Goal: Task Accomplishment & Management: Use online tool/utility

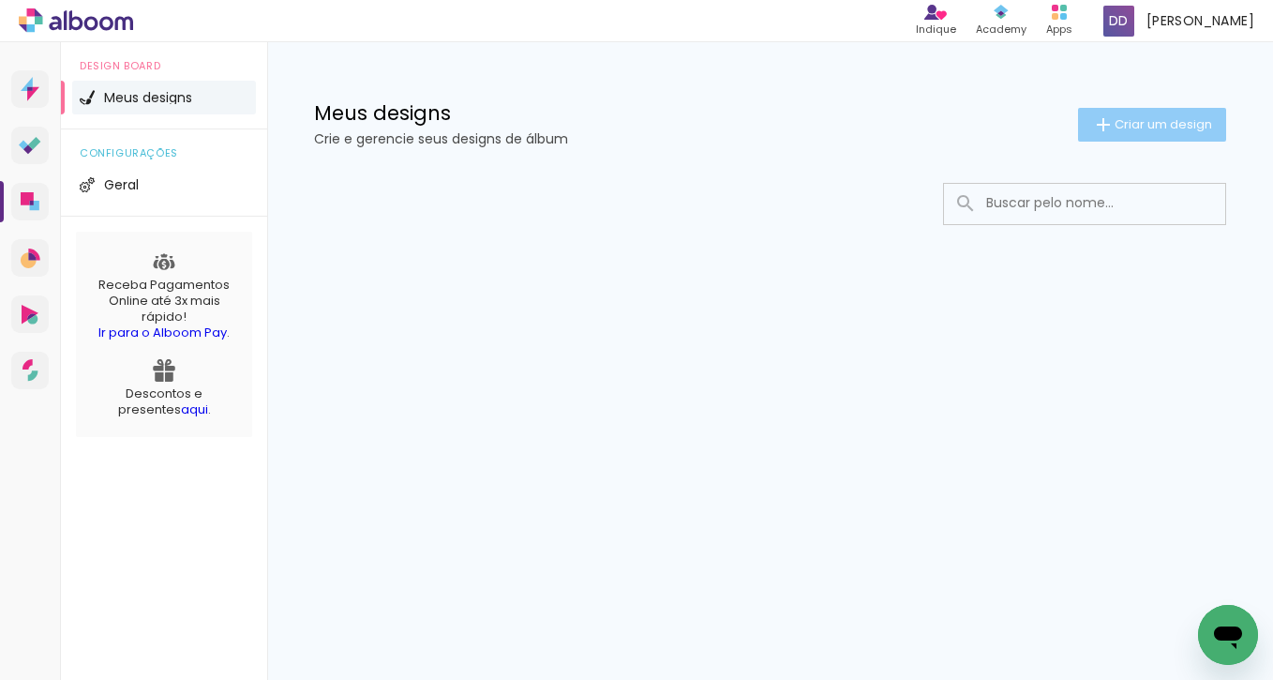
click at [1158, 110] on paper-button "Criar um design" at bounding box center [1152, 125] width 148 height 34
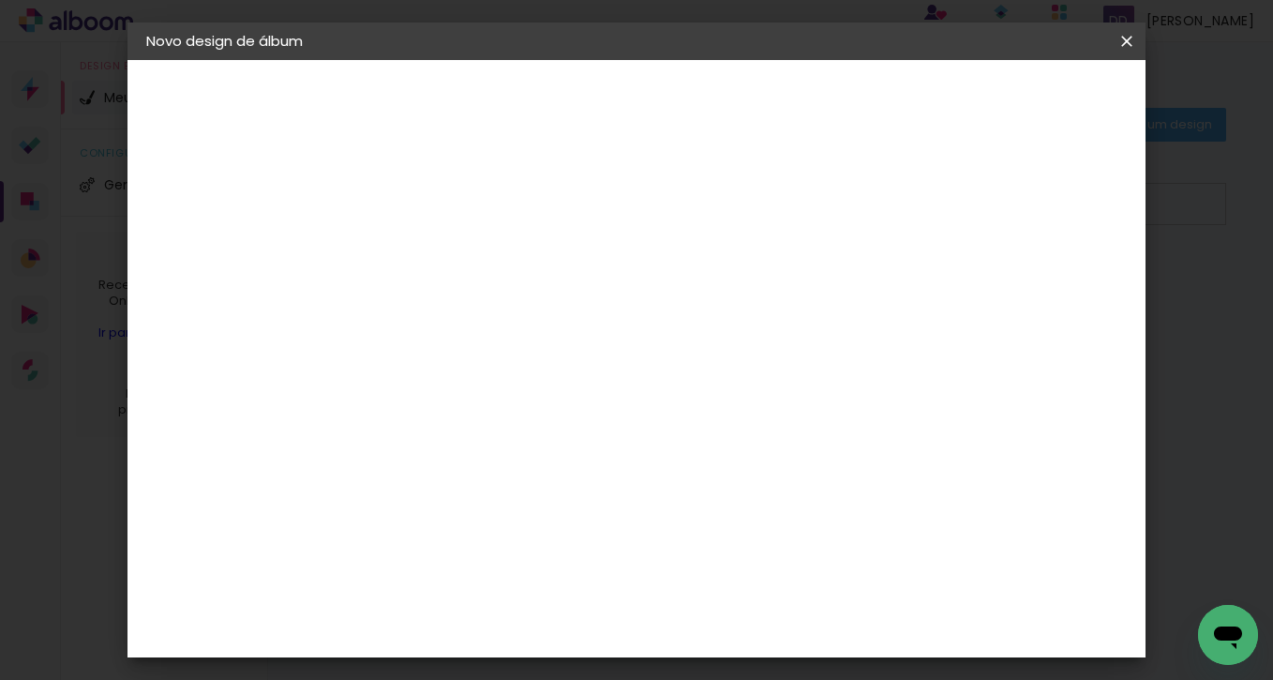
click at [506, 278] on div at bounding box center [452, 253] width 107 height 142
click at [453, 252] on input at bounding box center [453, 251] width 0 height 29
type input "Album teste"
type paper-input "Album teste"
click at [645, 113] on paper-button "Avançar" at bounding box center [599, 99] width 92 height 32
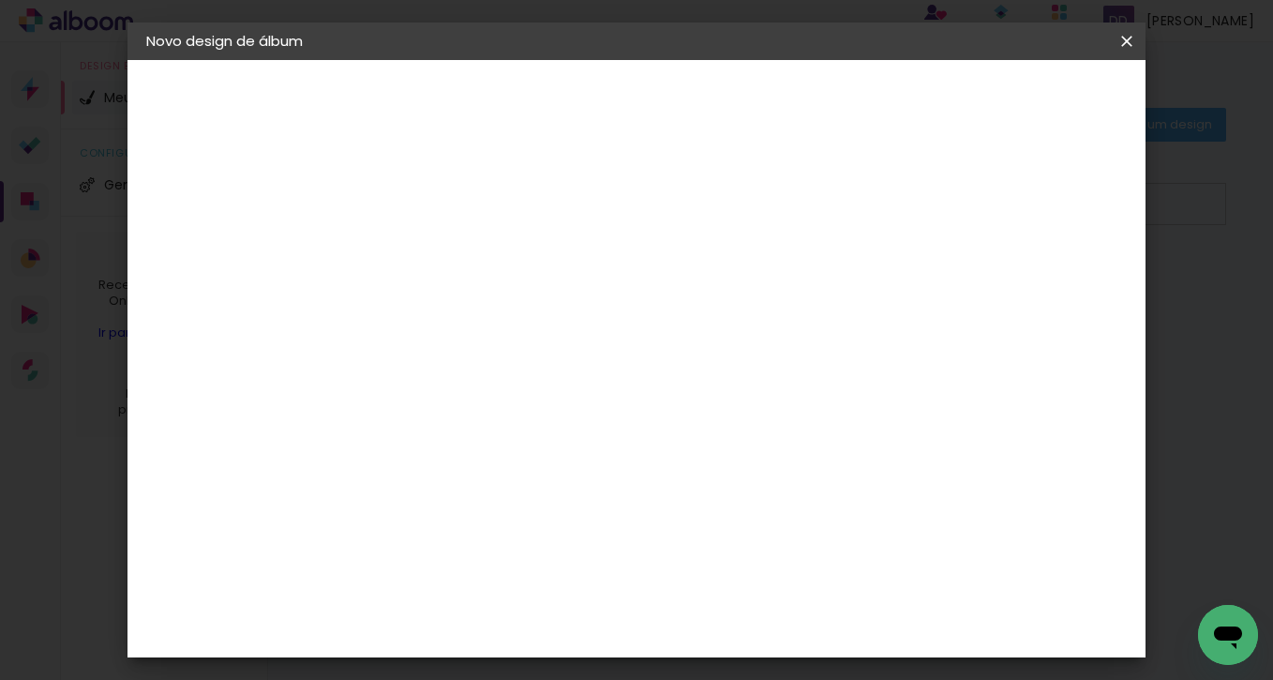
click at [578, 295] on input "Brasil" at bounding box center [493, 299] width 174 height 23
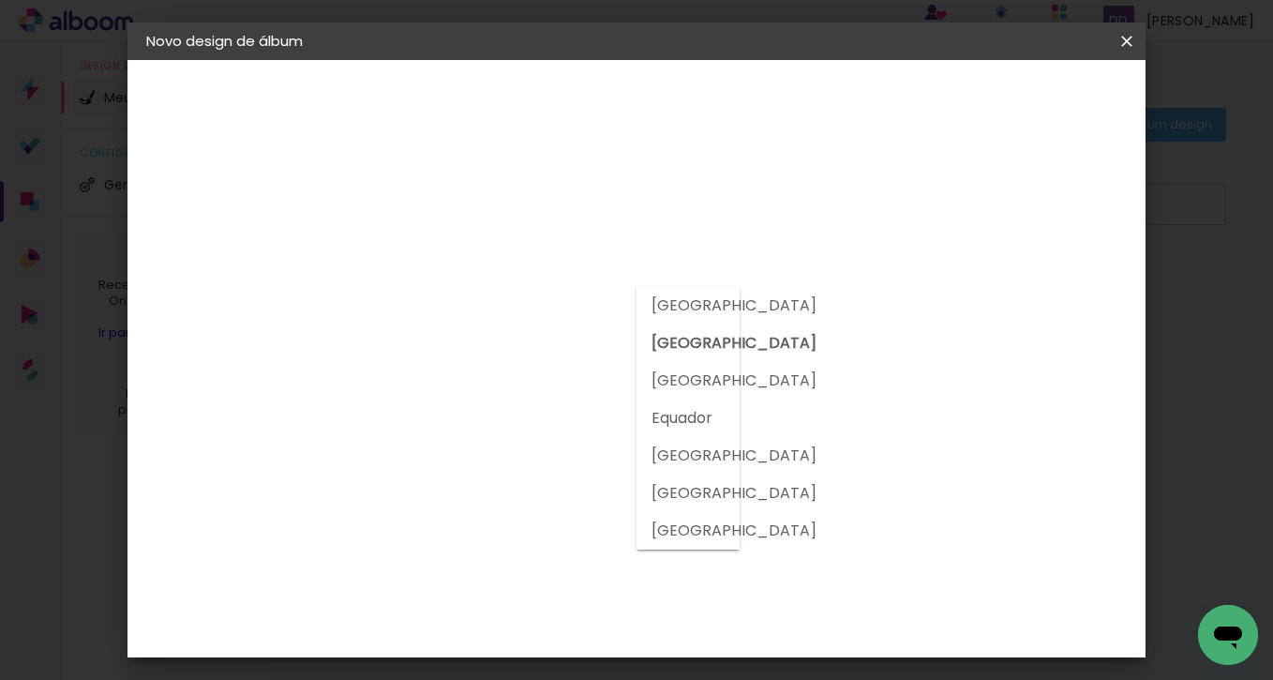
click at [578, 295] on input "Brasil" at bounding box center [493, 299] width 174 height 23
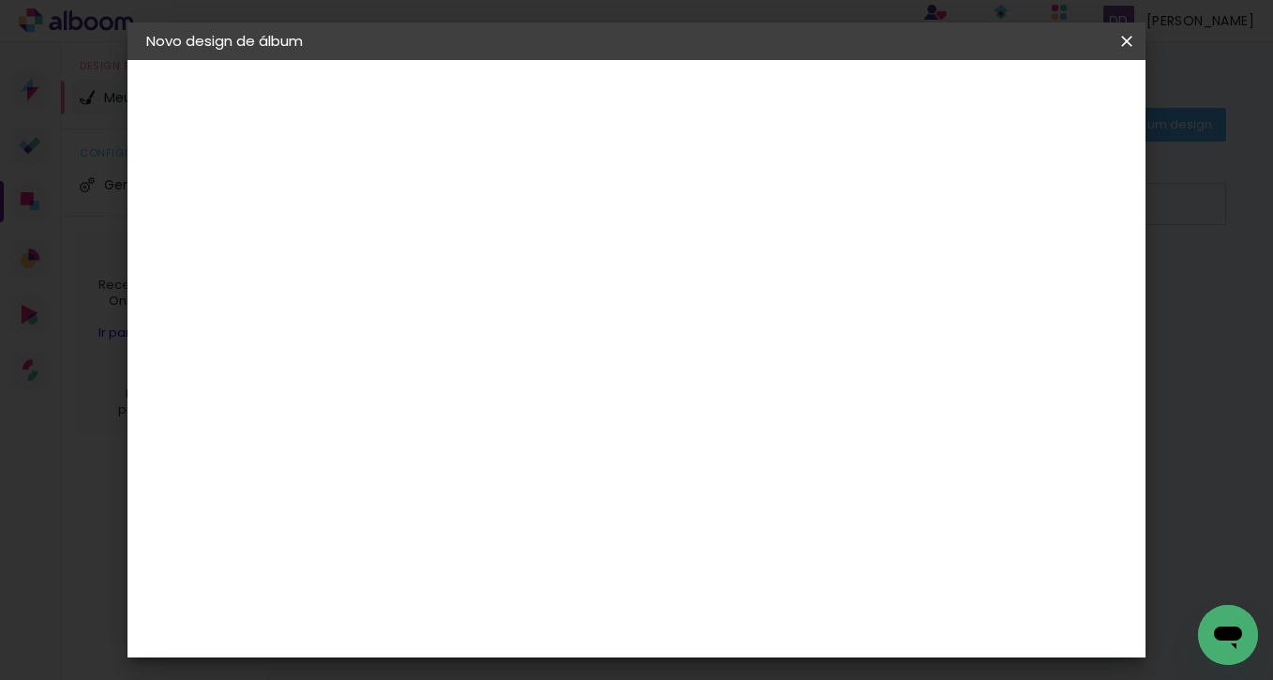
click at [562, 355] on input at bounding box center [500, 356] width 189 height 23
type input "d"
type paper-input "d"
click at [515, 345] on input "d" at bounding box center [487, 356] width 162 height 23
type input "go"
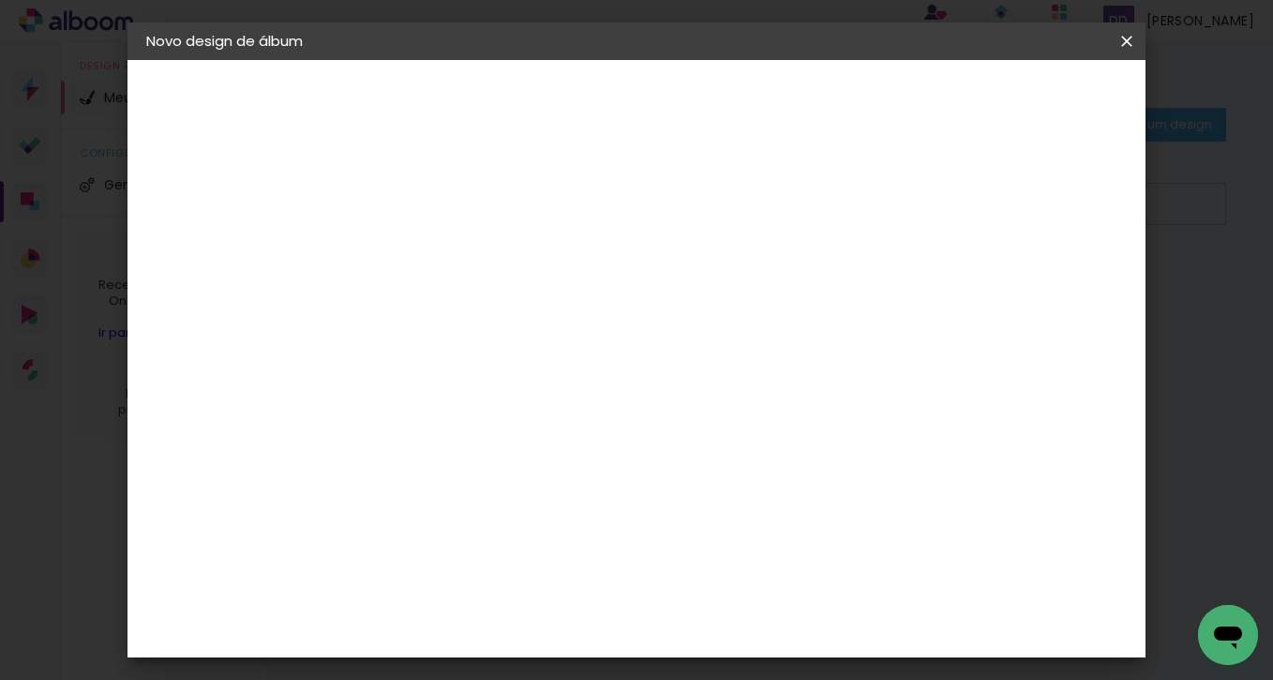
type paper-input "go"
click at [486, 415] on div "Go image" at bounding box center [463, 428] width 46 height 30
click at [743, 388] on div "Sugerir uma encadernadora" at bounding box center [685, 391] width 116 height 30
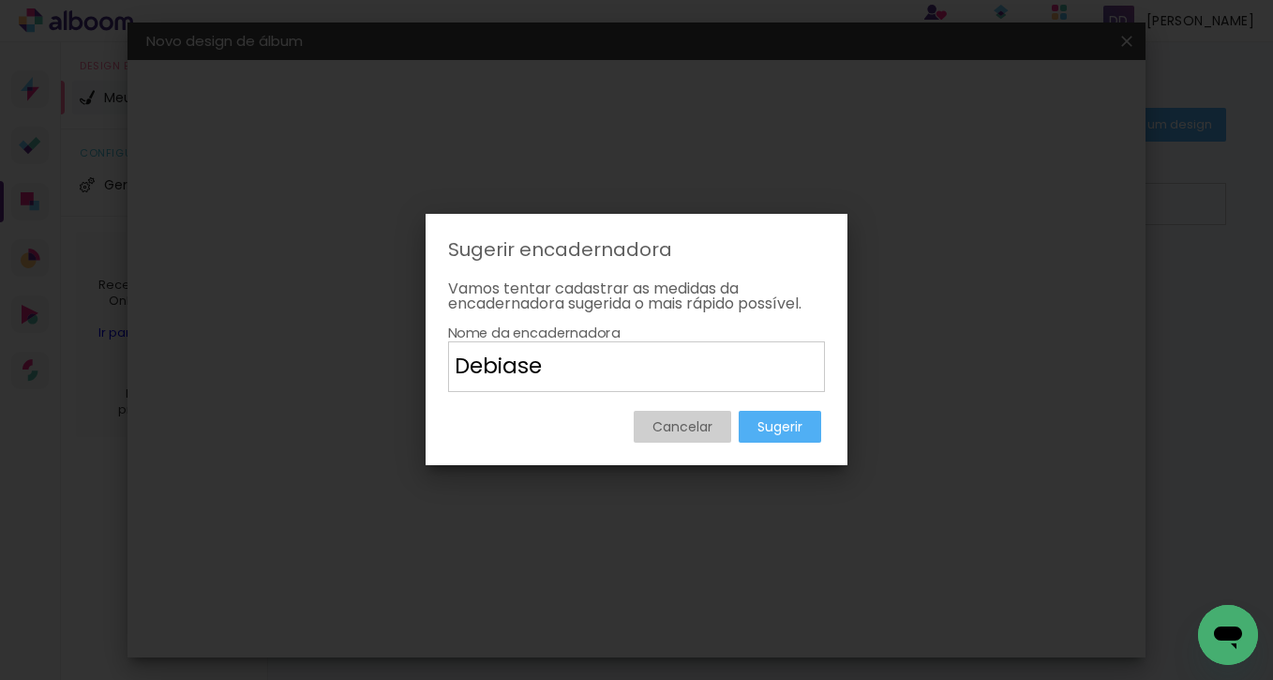
type input "Debiase"
type paper-input "Debiase"
click at [0, 0] on slot "Sugerir" at bounding box center [0, 0] width 0 height 0
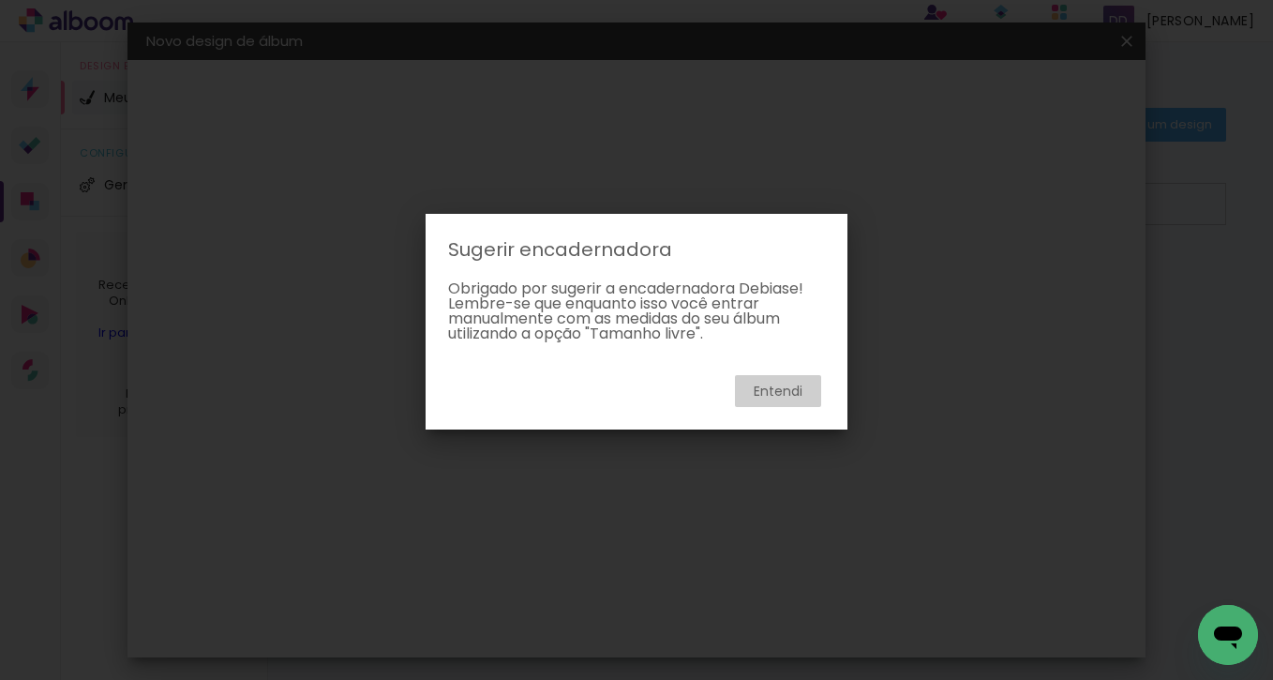
click at [0, 0] on slot "Entendi" at bounding box center [0, 0] width 0 height 0
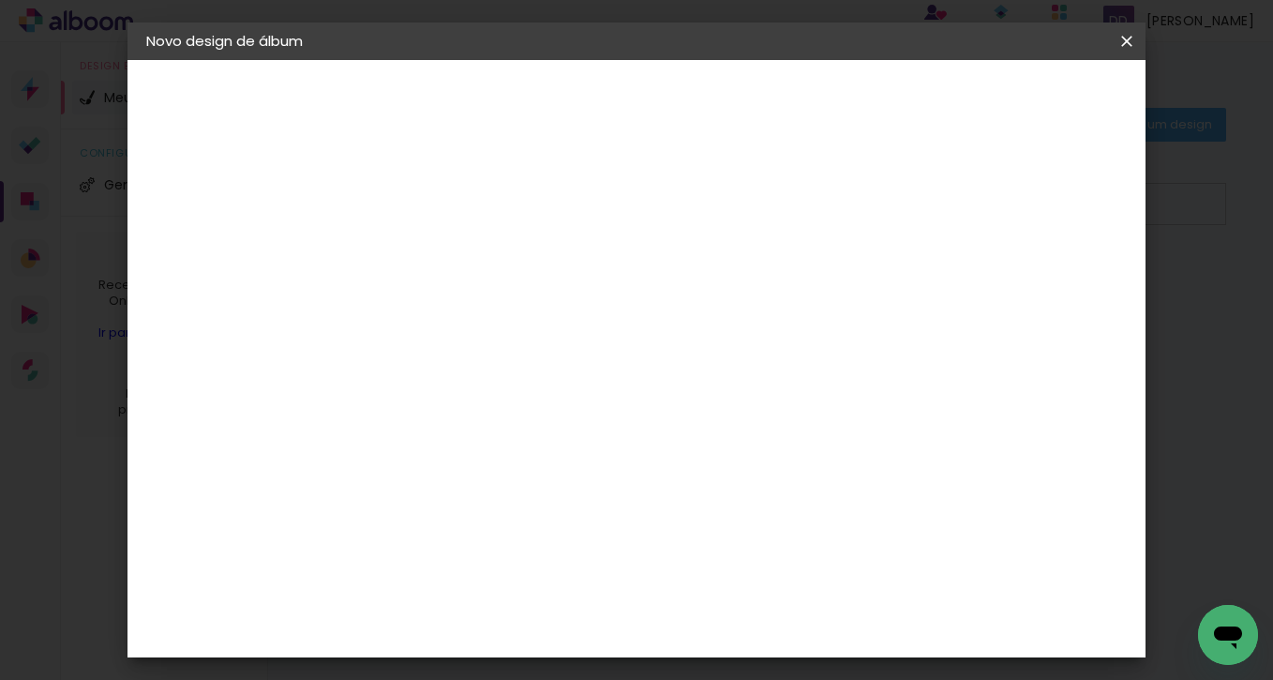
click at [486, 418] on div "Go image" at bounding box center [463, 428] width 46 height 30
click at [754, 285] on paper-item "Tamanho Livre" at bounding box center [670, 284] width 167 height 41
click at [533, 399] on div "G" at bounding box center [481, 391] width 165 height 24
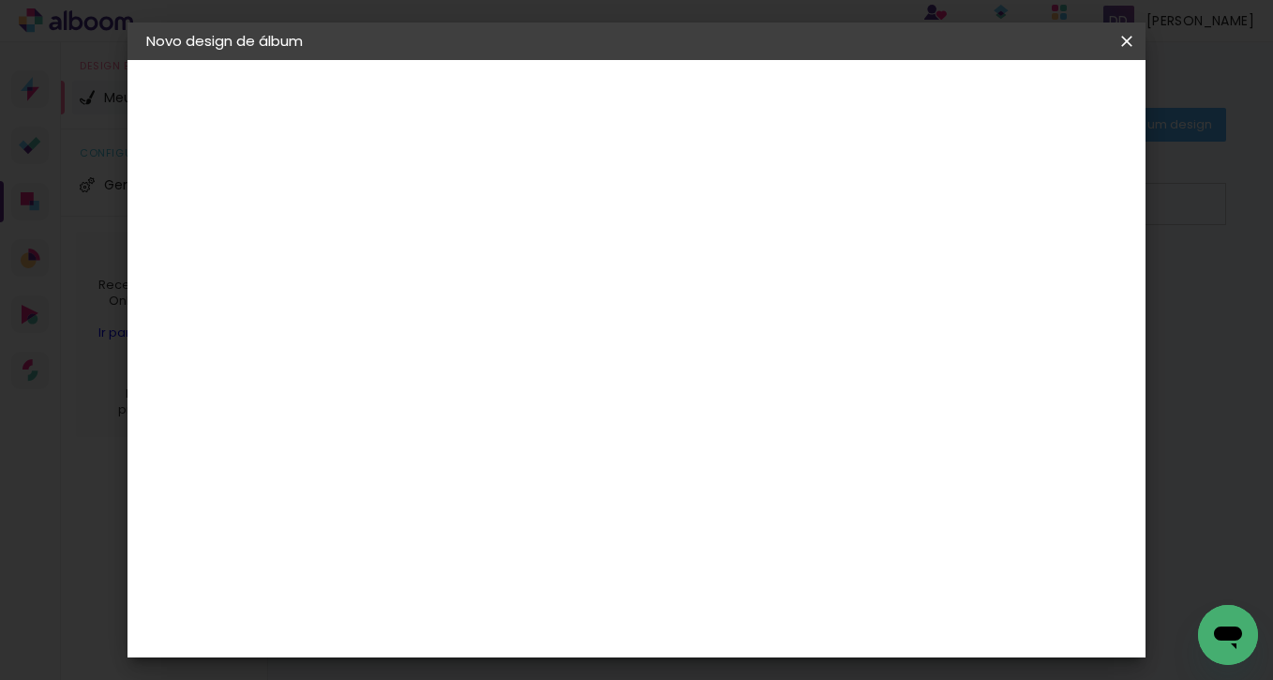
click at [486, 426] on div "Go image" at bounding box center [463, 428] width 46 height 30
click at [0, 0] on slot "Avançar" at bounding box center [0, 0] width 0 height 0
click at [526, 312] on input "text" at bounding box center [489, 326] width 73 height 29
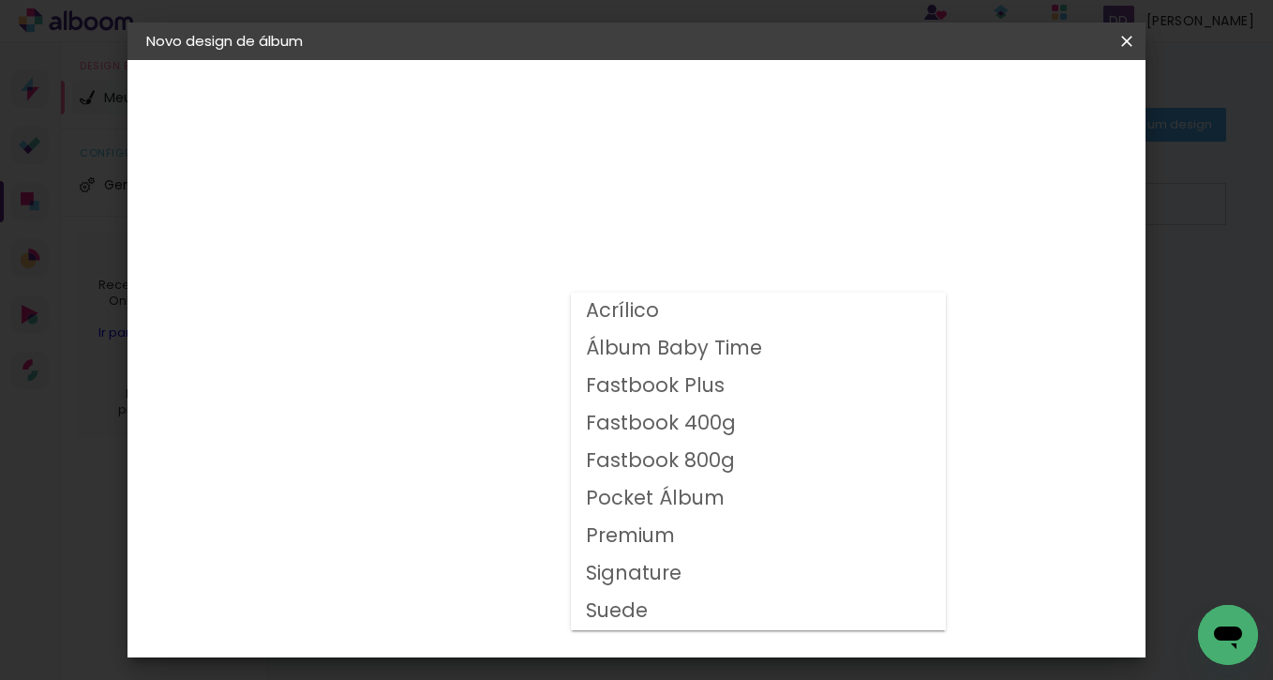
click at [0, 0] on slot "Premium" at bounding box center [0, 0] width 0 height 0
type input "Premium"
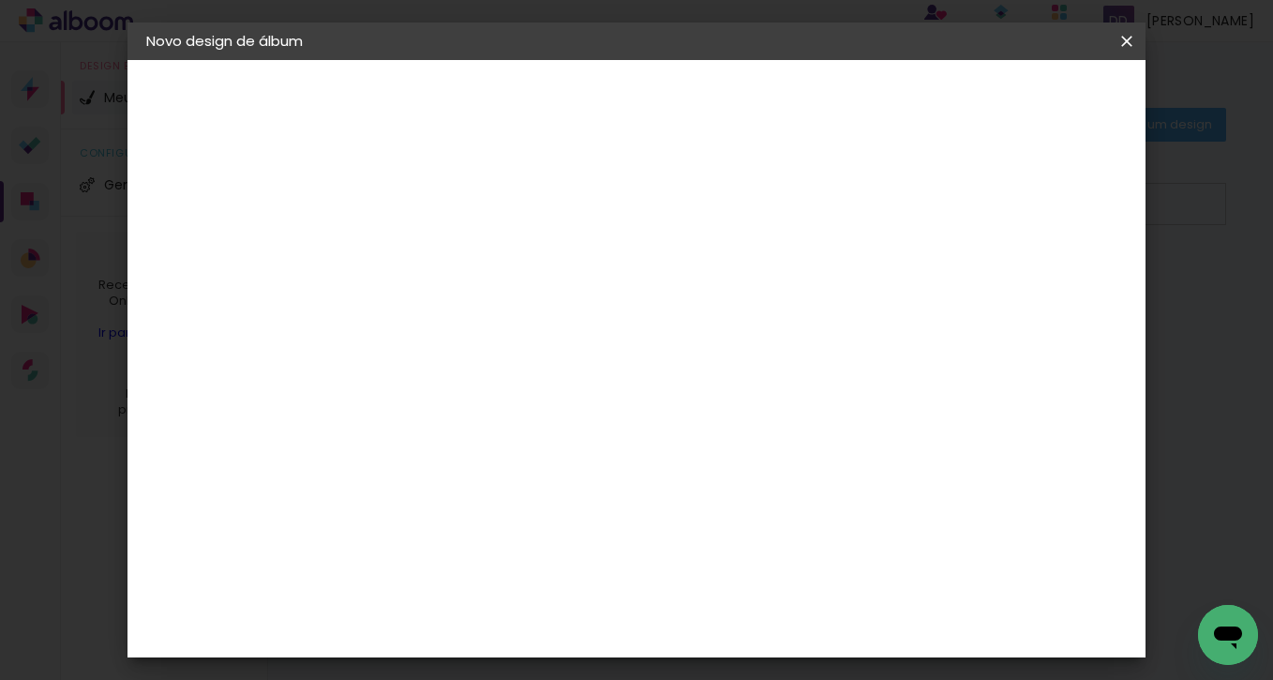
click at [0, 0] on slot "Avançar" at bounding box center [0, 0] width 0 height 0
click at [1010, 97] on span "Iniciar design" at bounding box center [966, 99] width 85 height 13
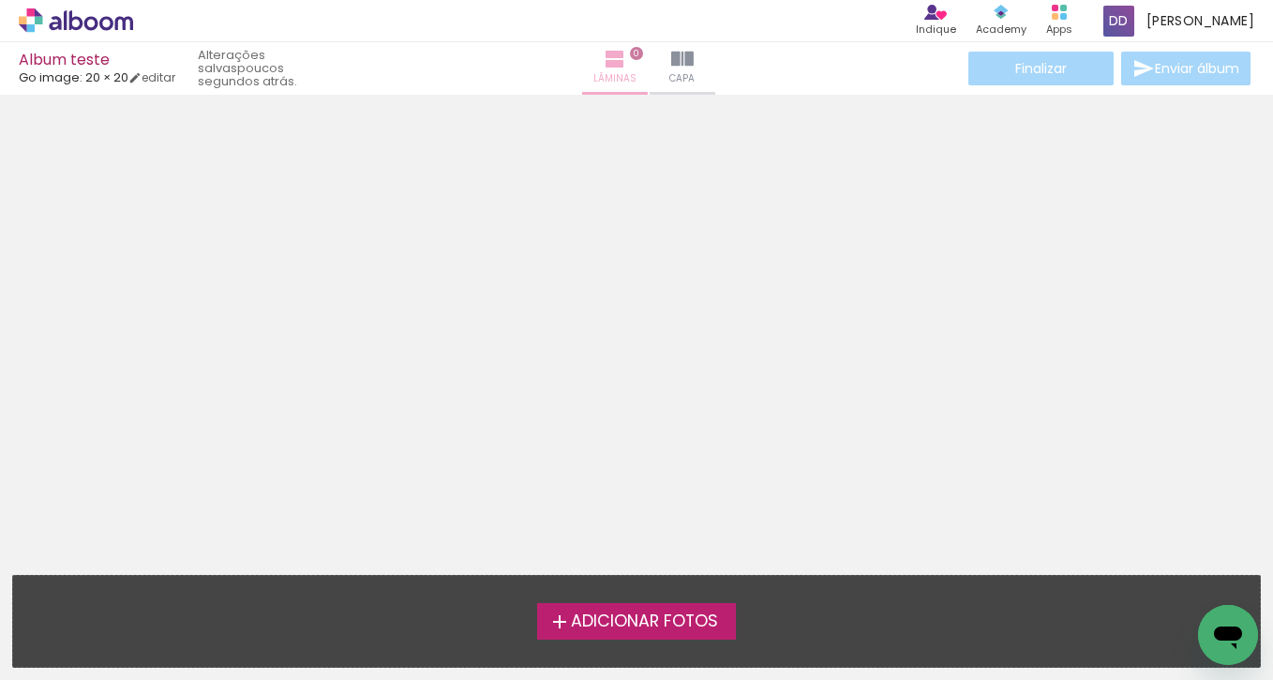
click at [604, 68] on iron-icon at bounding box center [615, 59] width 23 height 23
click at [608, 625] on span "Adicionar Fotos" at bounding box center [644, 621] width 147 height 17
click at [0, 0] on input "file" at bounding box center [0, 0] width 0 height 0
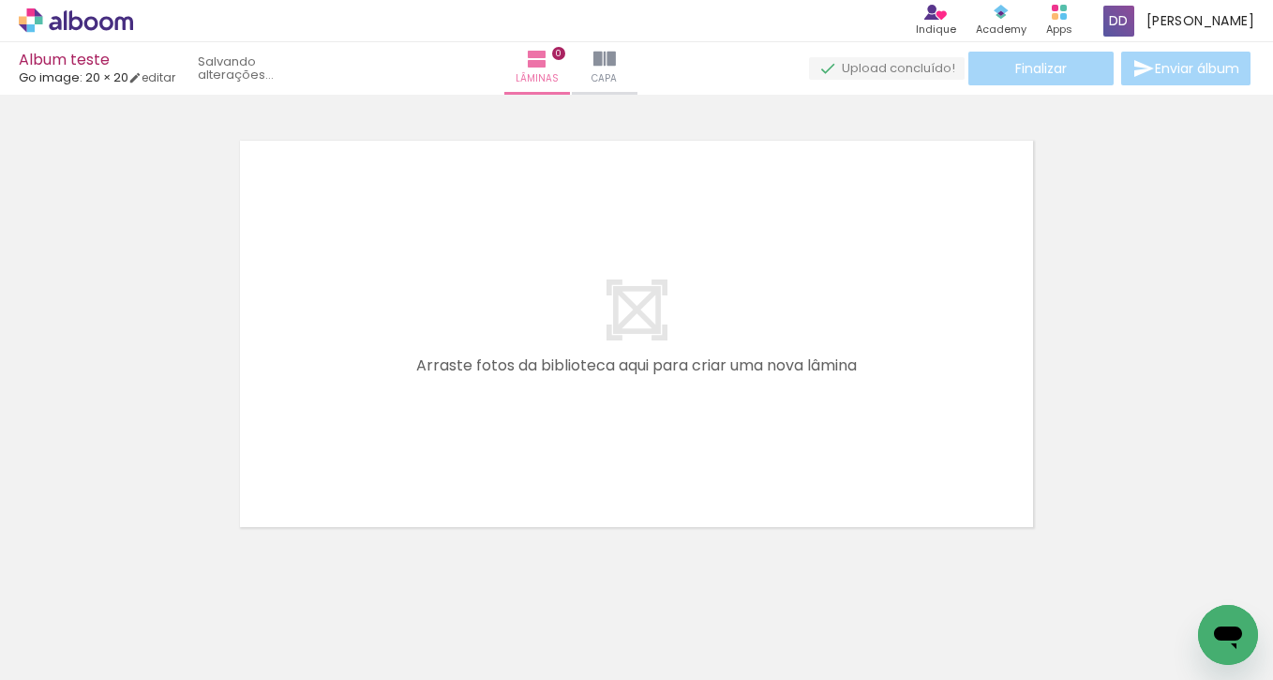
scroll to position [23, 0]
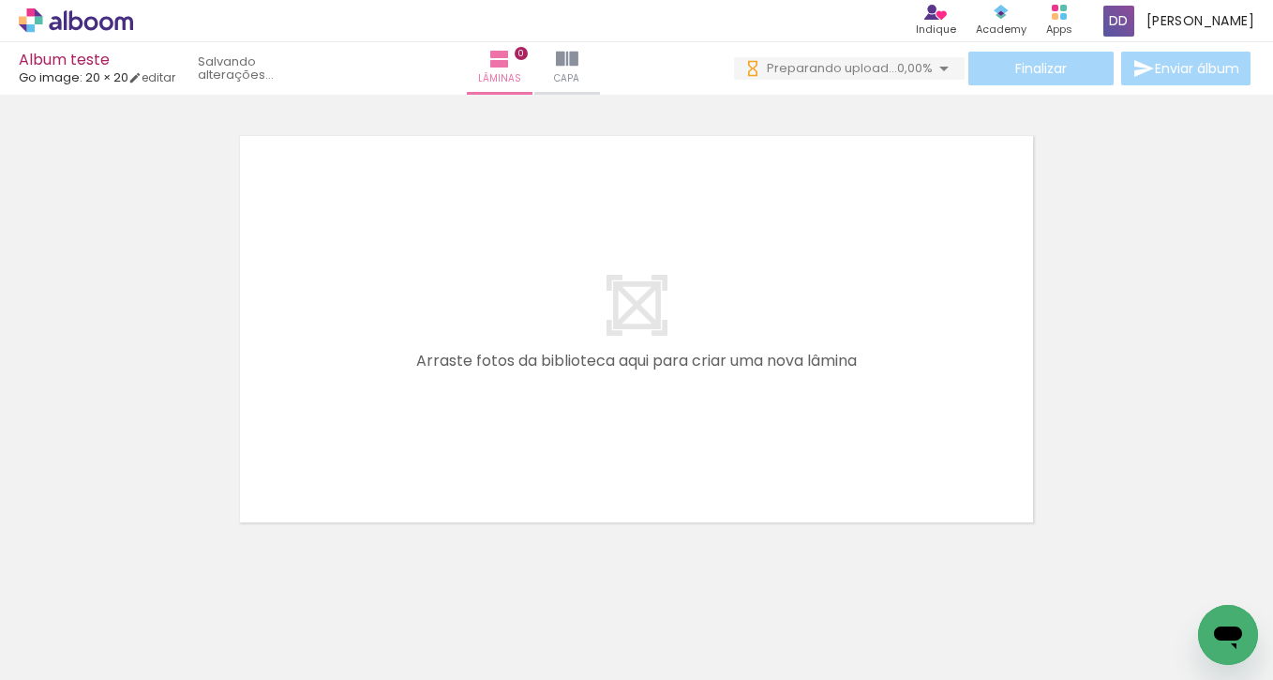
click at [485, 359] on quentale-layouter at bounding box center [637, 329] width 814 height 407
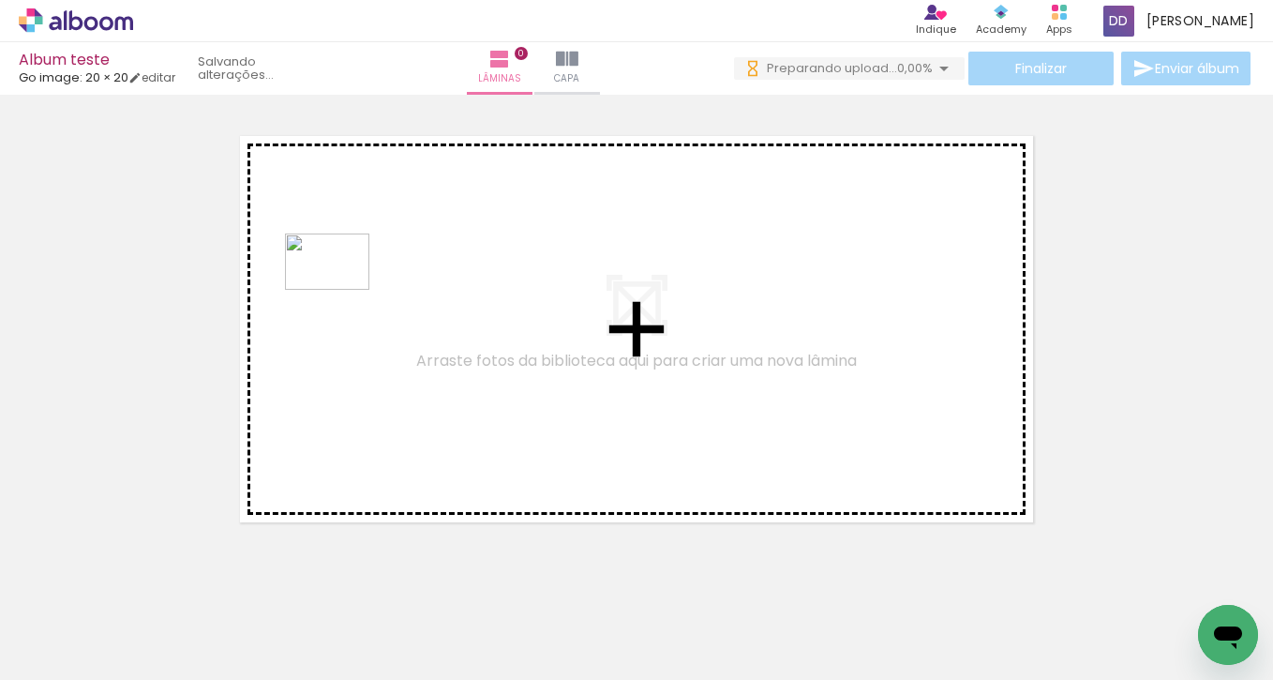
drag, startPoint x: 614, startPoint y: 601, endPoint x: 340, endPoint y: 290, distance: 414.5
click at [340, 290] on quentale-workspace at bounding box center [636, 340] width 1273 height 680
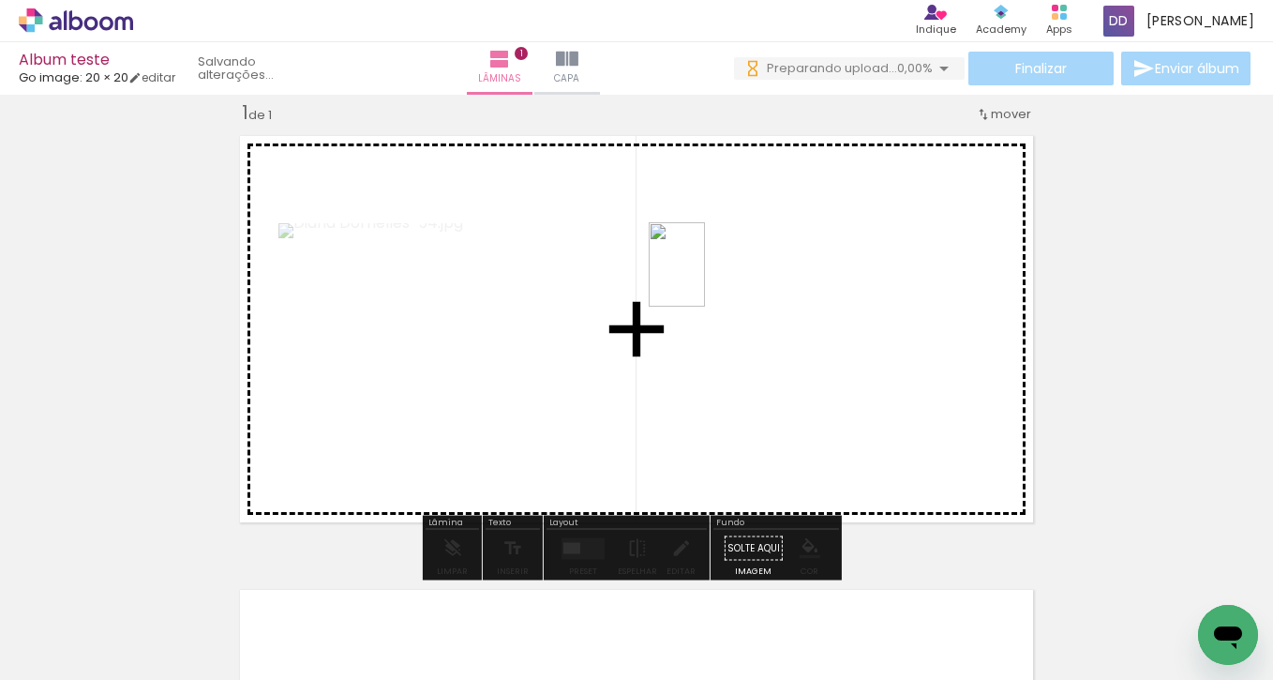
drag, startPoint x: 358, startPoint y: 625, endPoint x: 704, endPoint y: 278, distance: 489.9
click at [704, 279] on quentale-workspace at bounding box center [636, 340] width 1273 height 680
drag, startPoint x: 601, startPoint y: 585, endPoint x: 541, endPoint y: 281, distance: 309.6
click at [541, 281] on quentale-workspace at bounding box center [636, 340] width 1273 height 680
drag, startPoint x: 967, startPoint y: 615, endPoint x: 635, endPoint y: 406, distance: 392.2
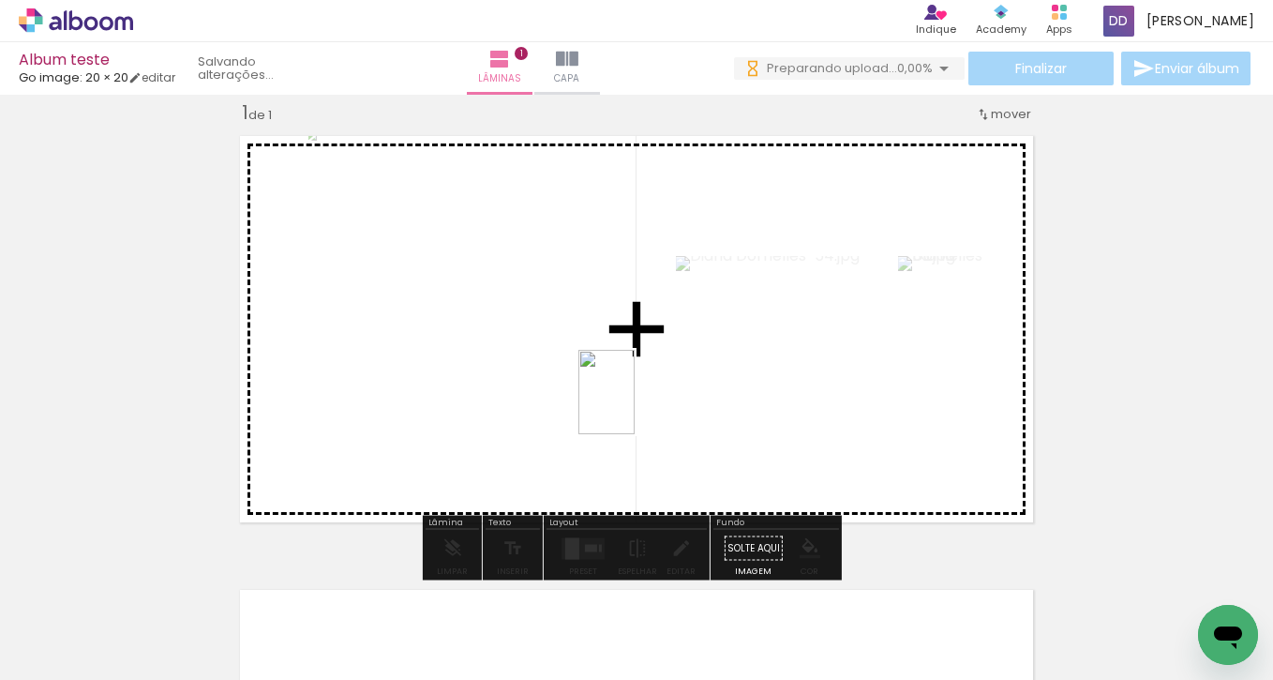
click at [635, 406] on quentale-workspace at bounding box center [636, 340] width 1273 height 680
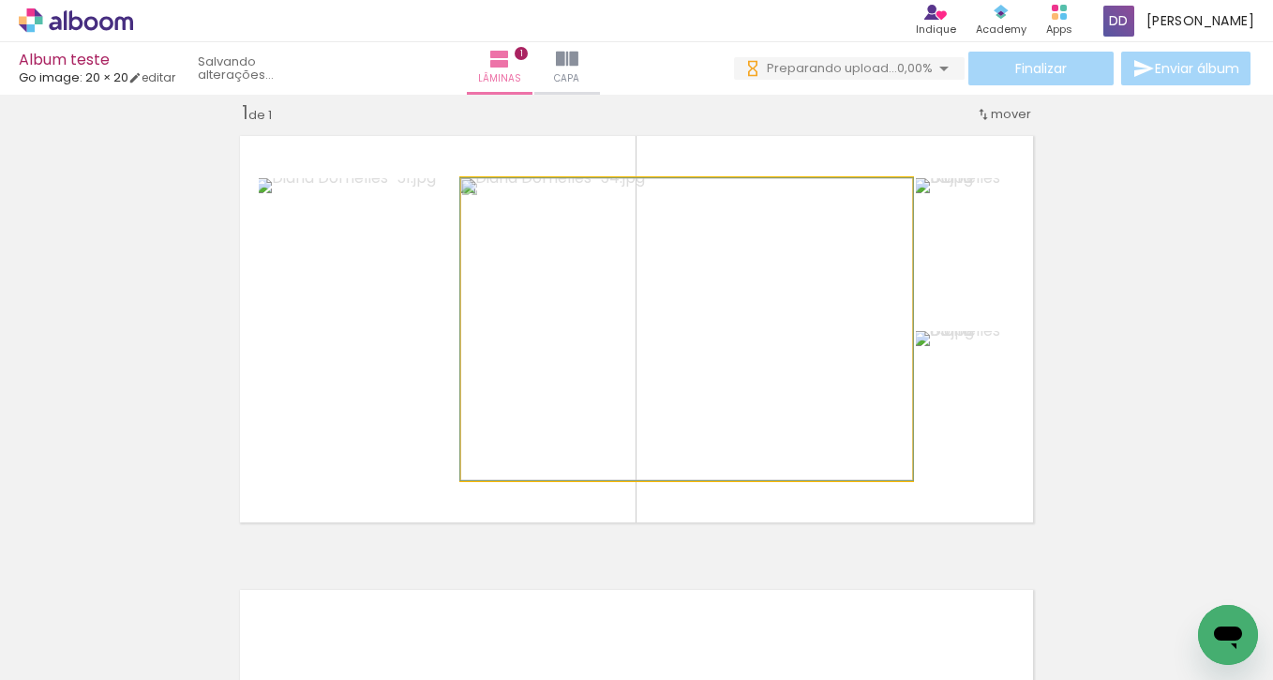
click at [685, 326] on quentale-photo at bounding box center [686, 329] width 451 height 302
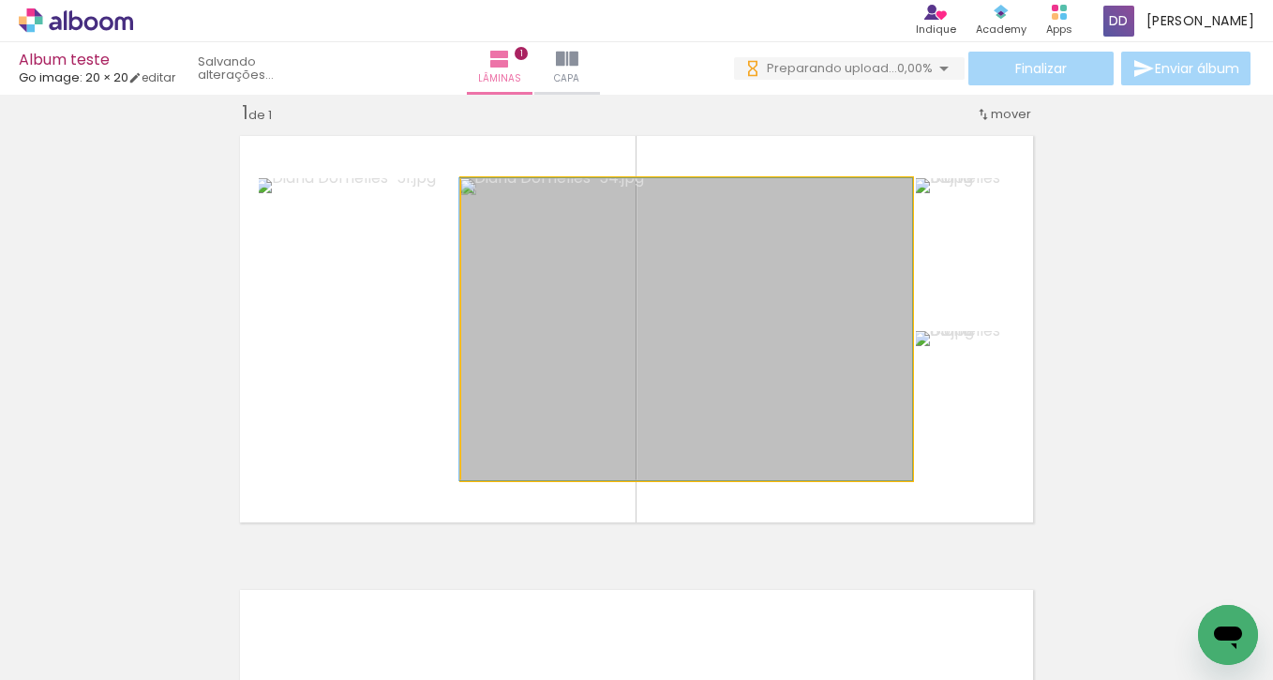
drag, startPoint x: 685, startPoint y: 325, endPoint x: 552, endPoint y: 322, distance: 133.2
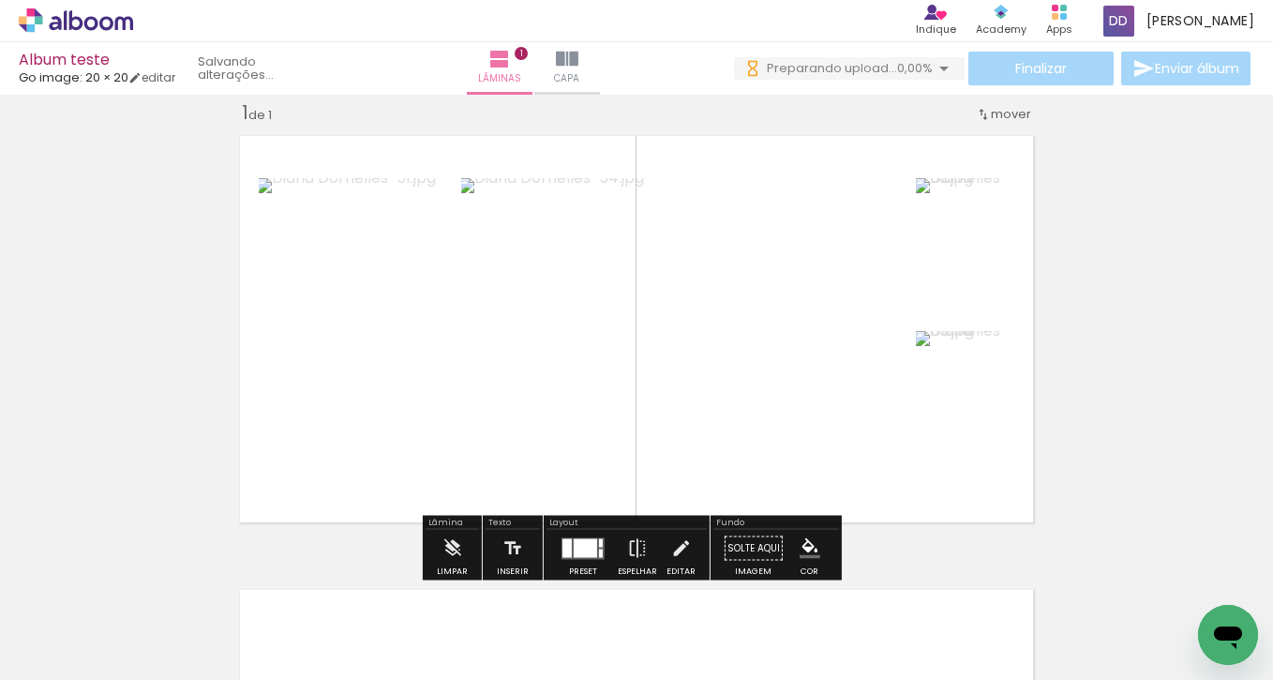
click at [552, 322] on quentale-photo at bounding box center [686, 329] width 451 height 302
drag, startPoint x: 845, startPoint y: 263, endPoint x: 863, endPoint y: 262, distance: 17.9
click at [843, 263] on quentale-photo at bounding box center [686, 329] width 451 height 302
click at [993, 117] on span "mover" at bounding box center [1011, 114] width 40 height 18
click at [938, 288] on quentale-photo at bounding box center [965, 252] width 98 height 149
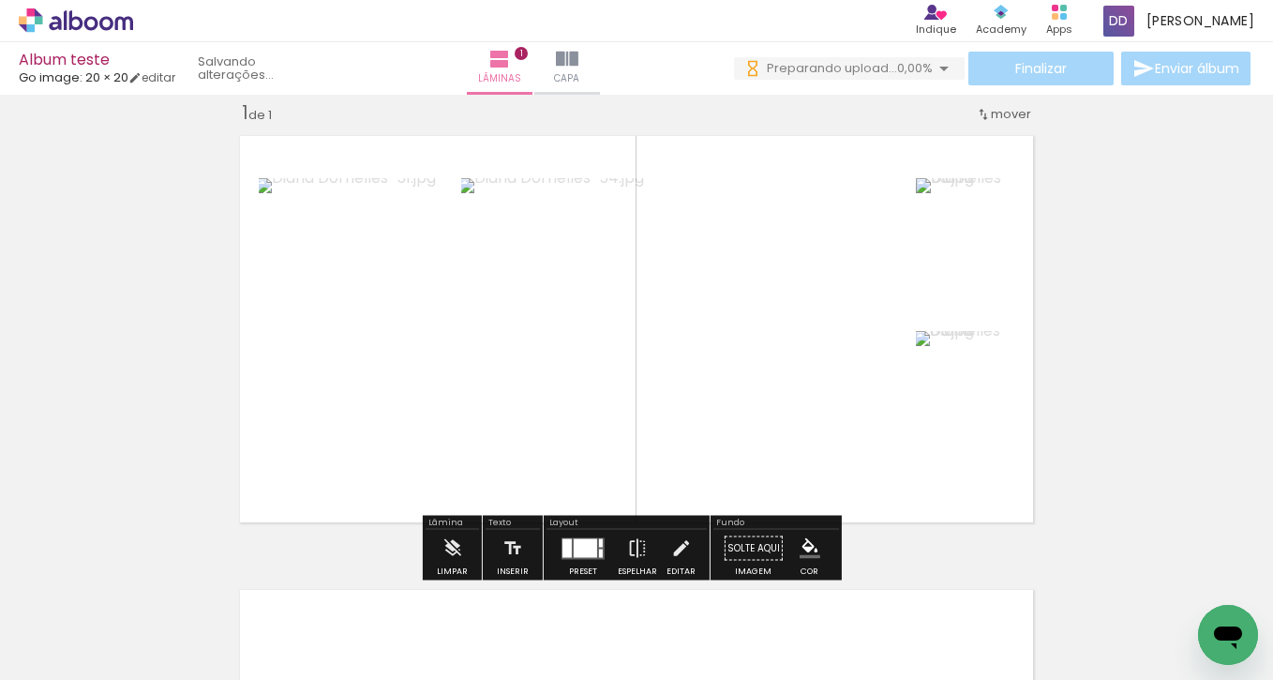
click at [1116, 398] on div "Inserir lâmina 1 de 1" at bounding box center [636, 532] width 1273 height 908
click at [751, 248] on quentale-photo at bounding box center [686, 329] width 451 height 302
click at [743, 245] on quentale-photo at bounding box center [686, 329] width 451 height 302
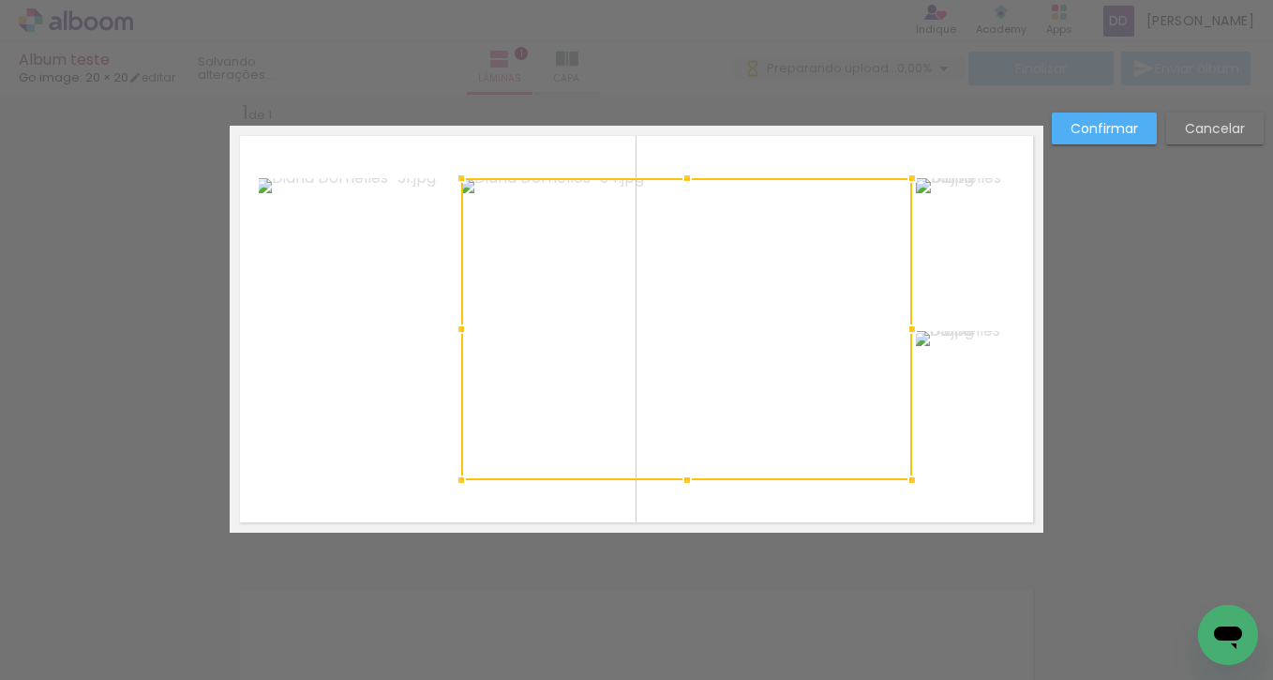
drag, startPoint x: 743, startPoint y: 258, endPoint x: 839, endPoint y: 308, distance: 109.0
click at [745, 259] on div at bounding box center [686, 329] width 451 height 302
click at [1122, 432] on div "Confirmar Cancelar" at bounding box center [636, 547] width 1273 height 953
click at [0, 0] on slot "Cancelar" at bounding box center [0, 0] width 0 height 0
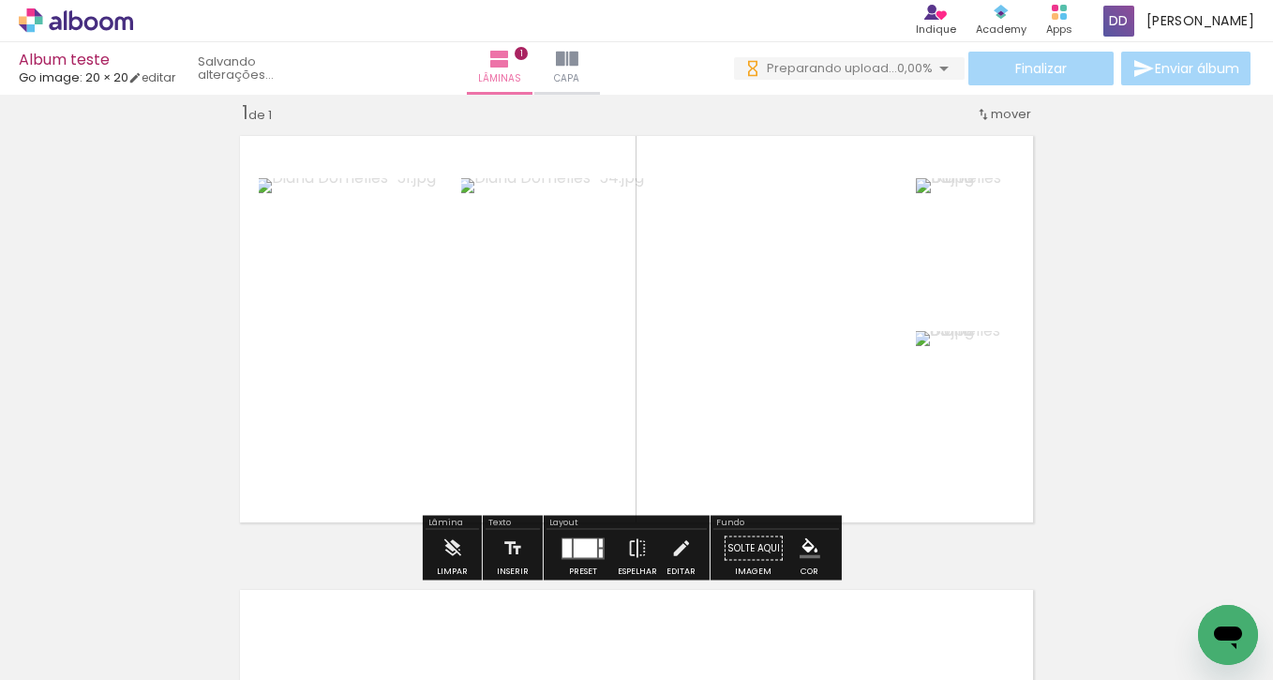
click at [563, 544] on div at bounding box center [567, 547] width 9 height 19
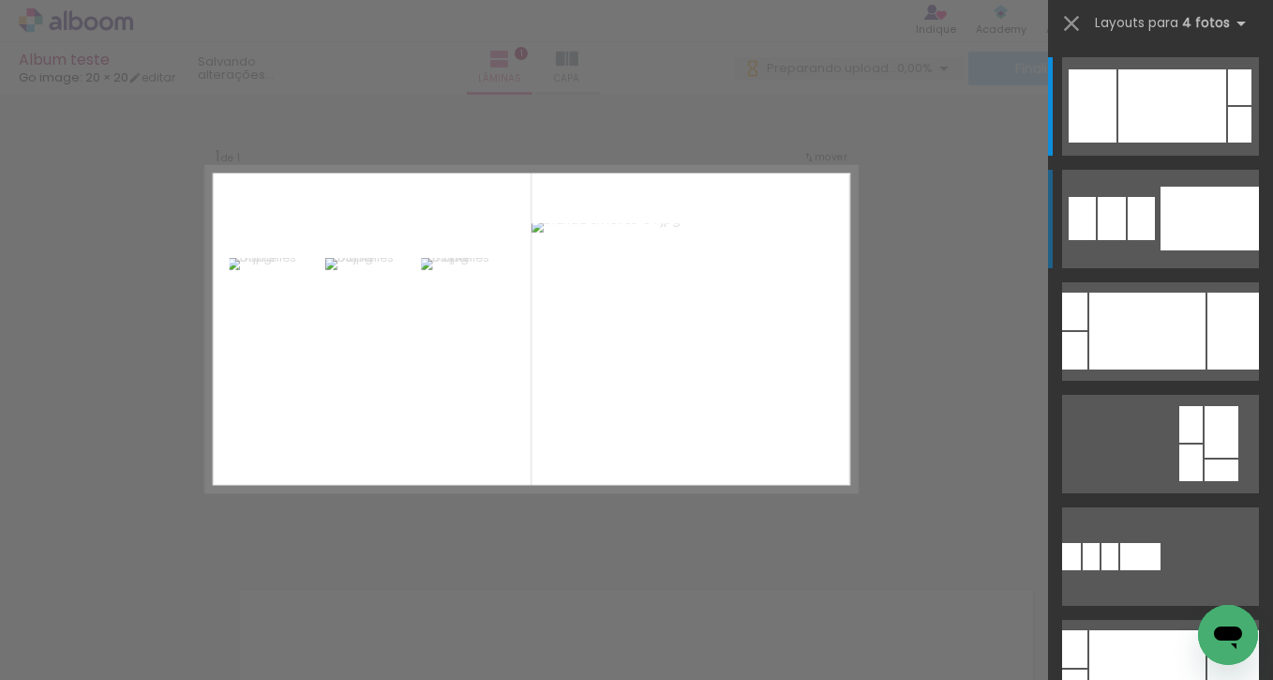
click at [1185, 241] on div at bounding box center [1210, 219] width 98 height 64
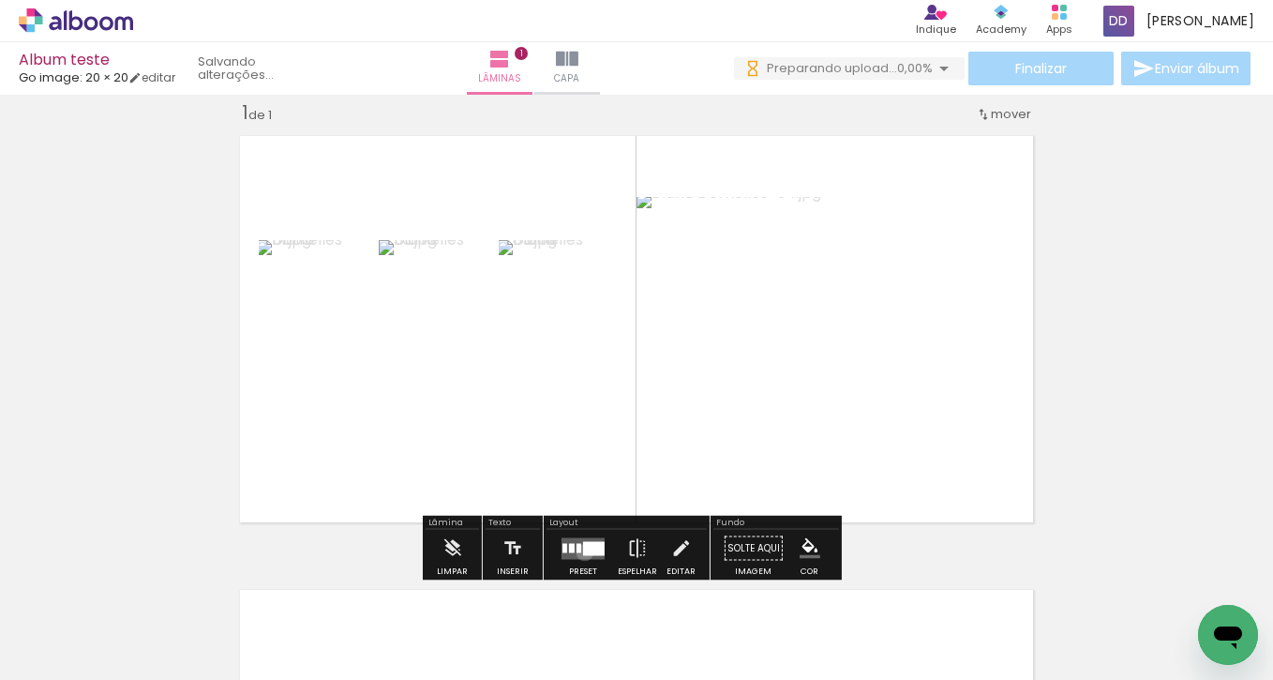
click at [583, 551] on div at bounding box center [594, 548] width 22 height 14
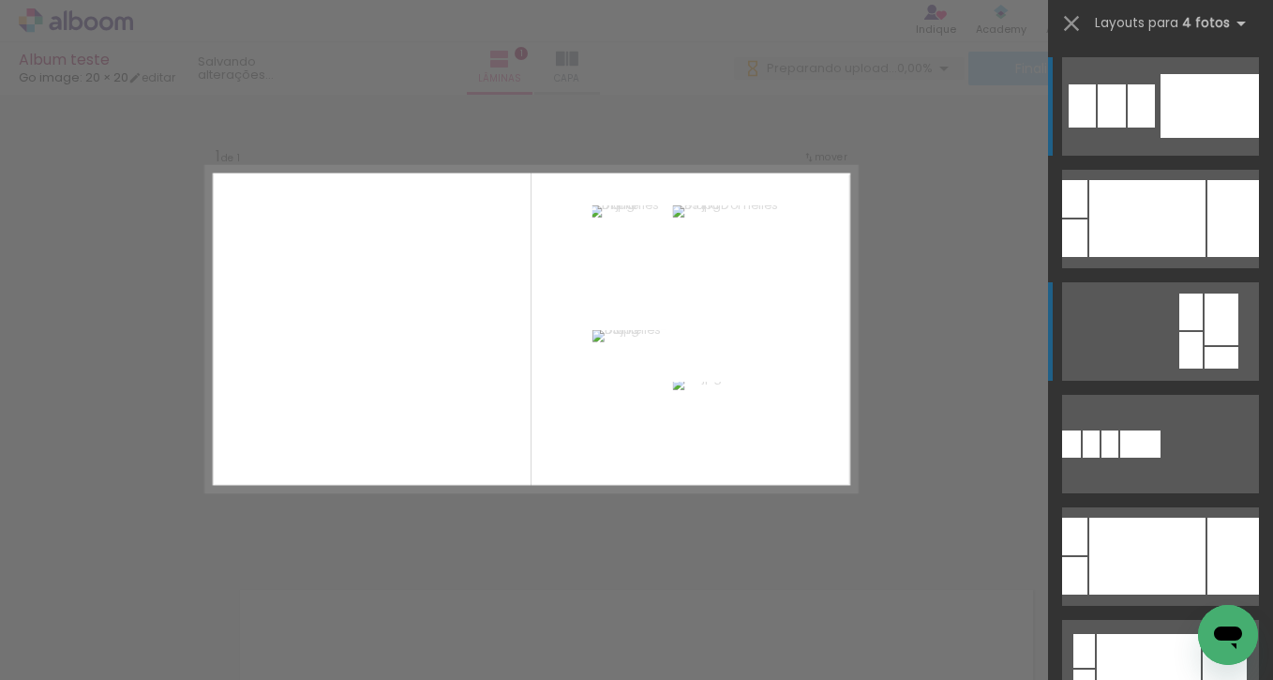
click at [1179, 359] on div at bounding box center [1190, 350] width 23 height 37
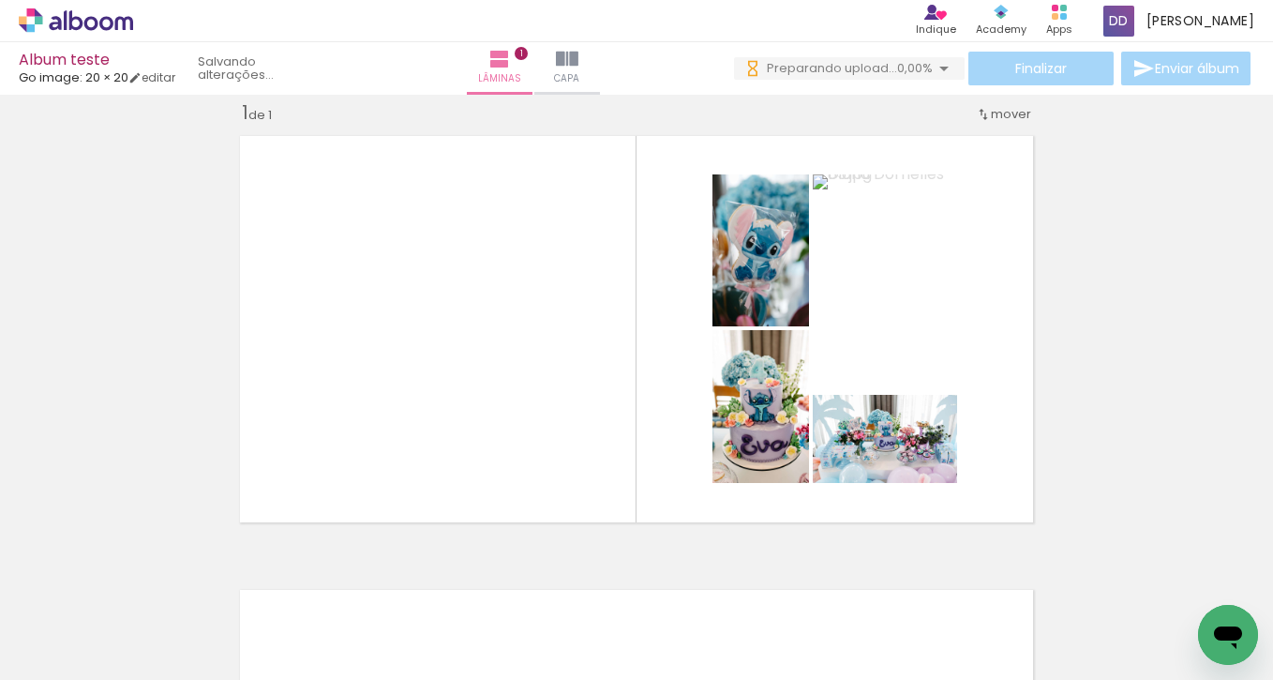
scroll to position [0, 17249]
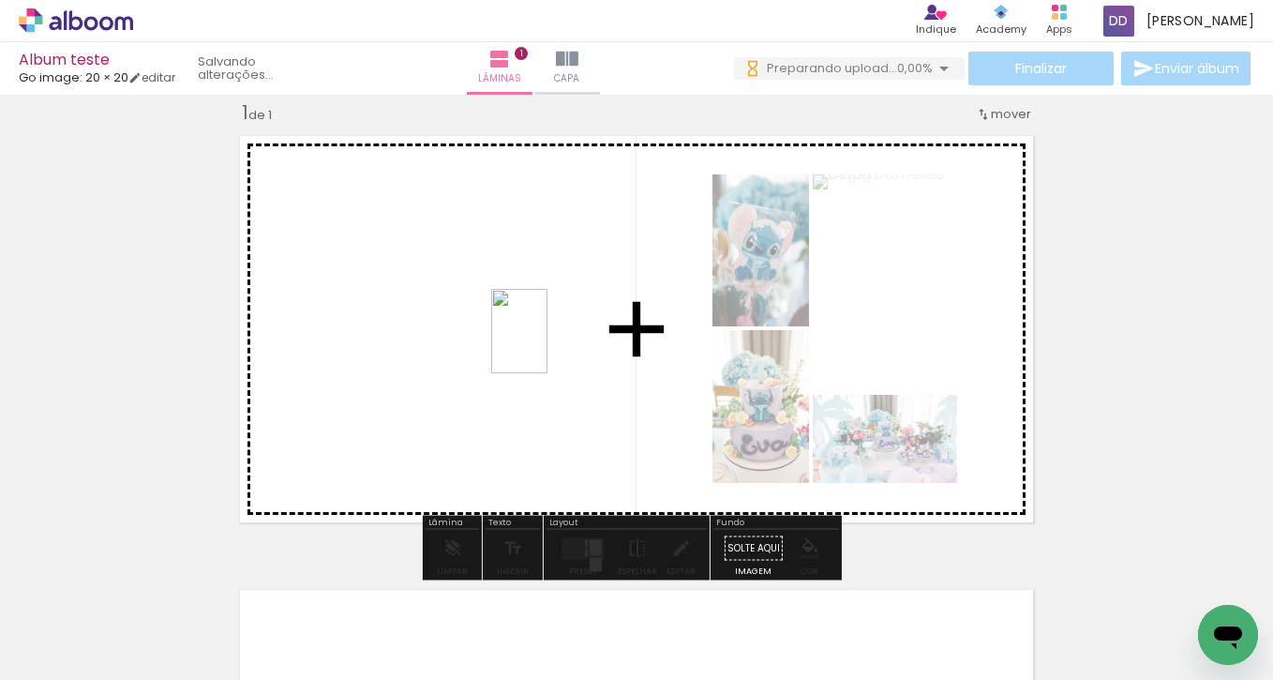
drag, startPoint x: 1103, startPoint y: 622, endPoint x: 566, endPoint y: 342, distance: 604.7
click at [548, 344] on quentale-workspace at bounding box center [636, 340] width 1273 height 680
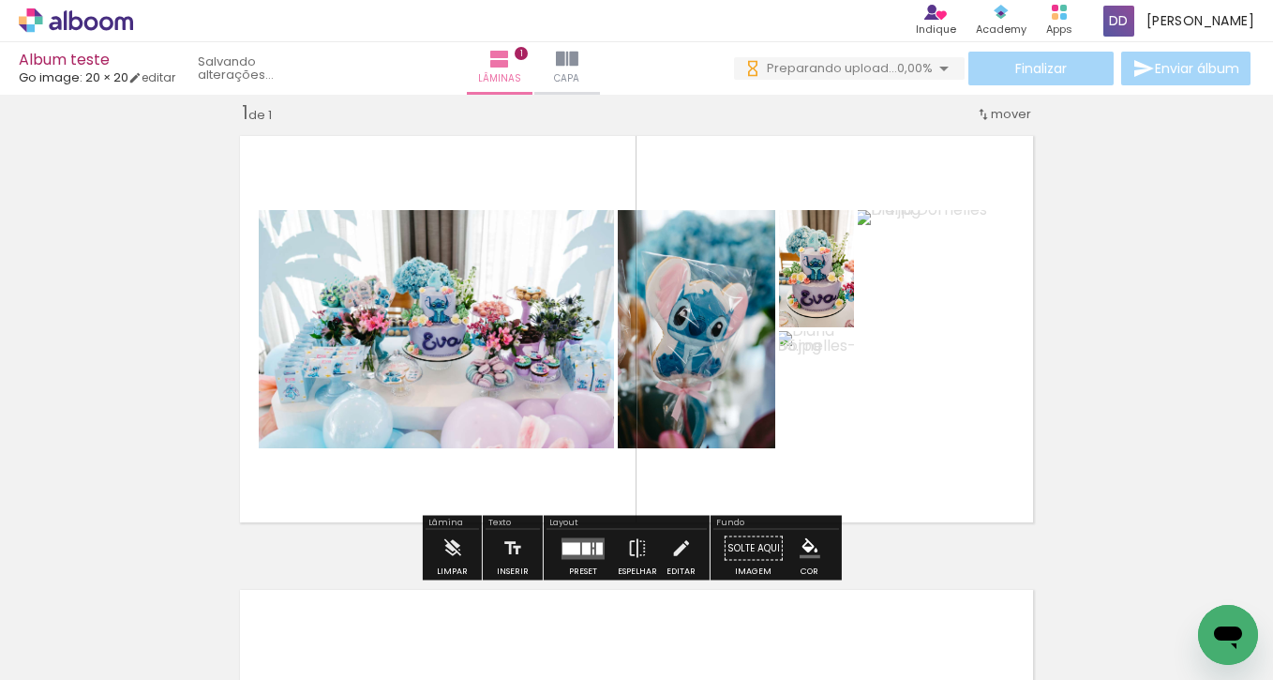
click at [260, 622] on div at bounding box center [264, 617] width 93 height 62
click at [203, 619] on div at bounding box center [159, 617] width 93 height 62
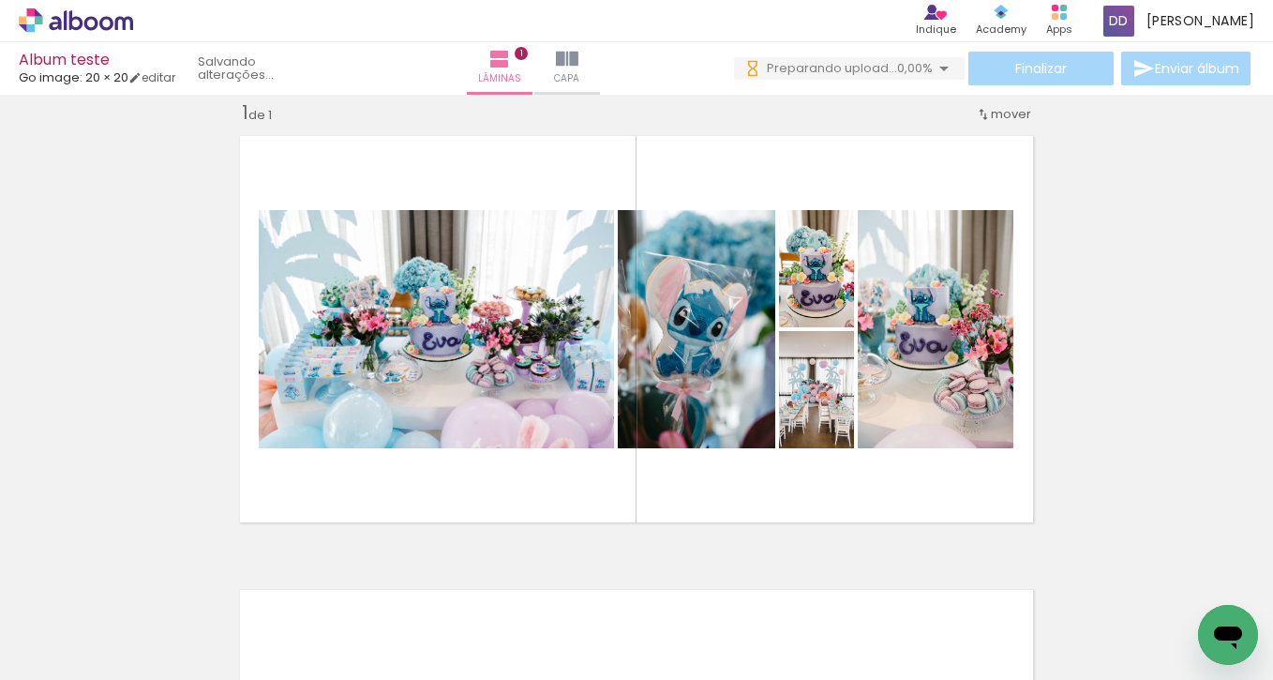
scroll to position [0, 17489]
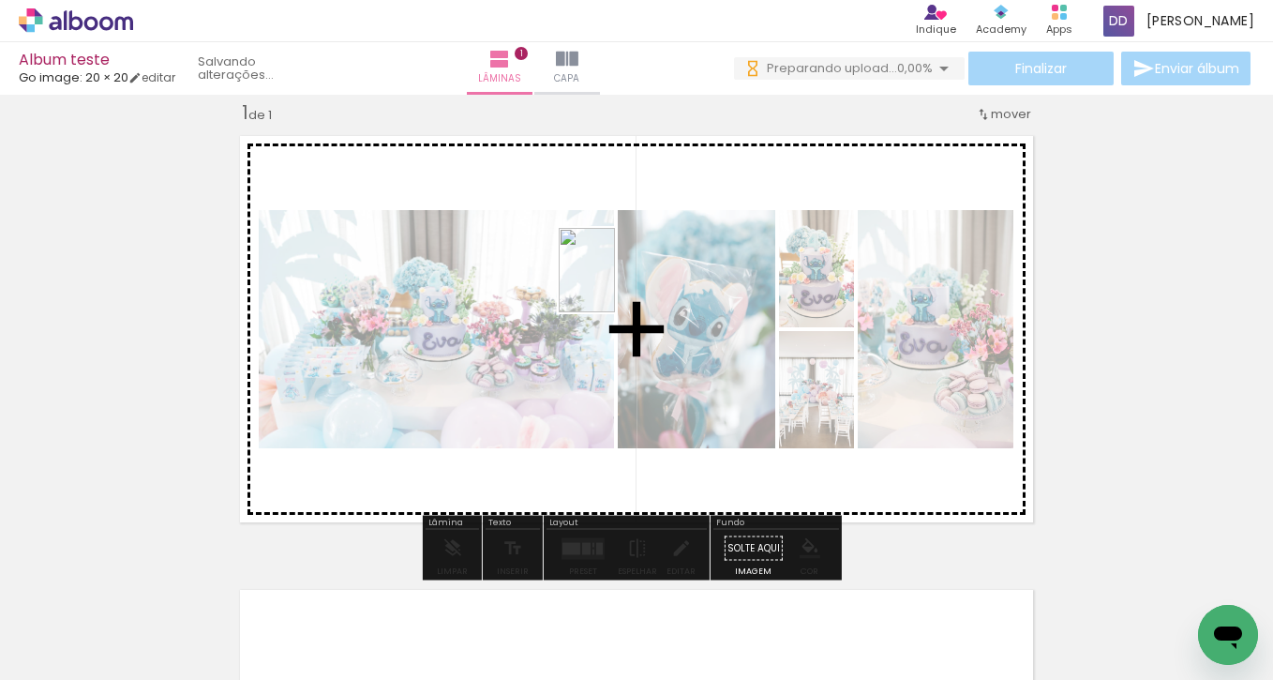
drag, startPoint x: 1106, startPoint y: 618, endPoint x: 637, endPoint y: 321, distance: 555.8
click at [633, 293] on quentale-workspace at bounding box center [636, 340] width 1273 height 680
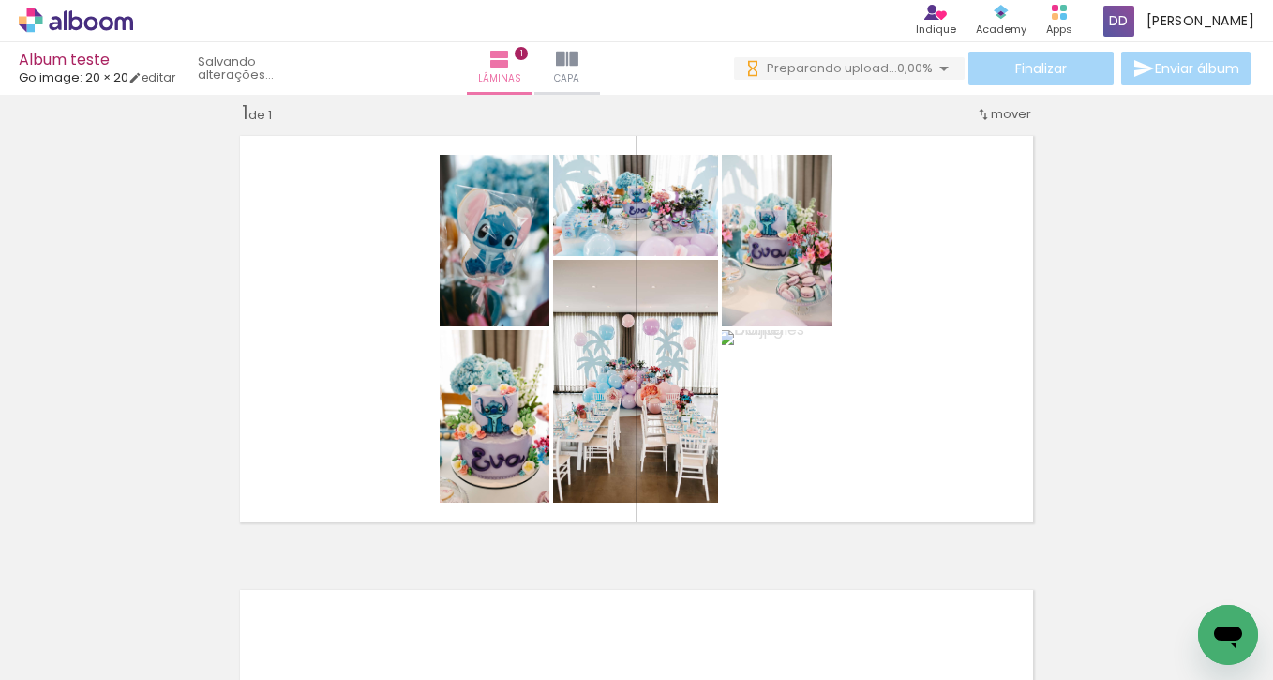
scroll to position [0, 6866]
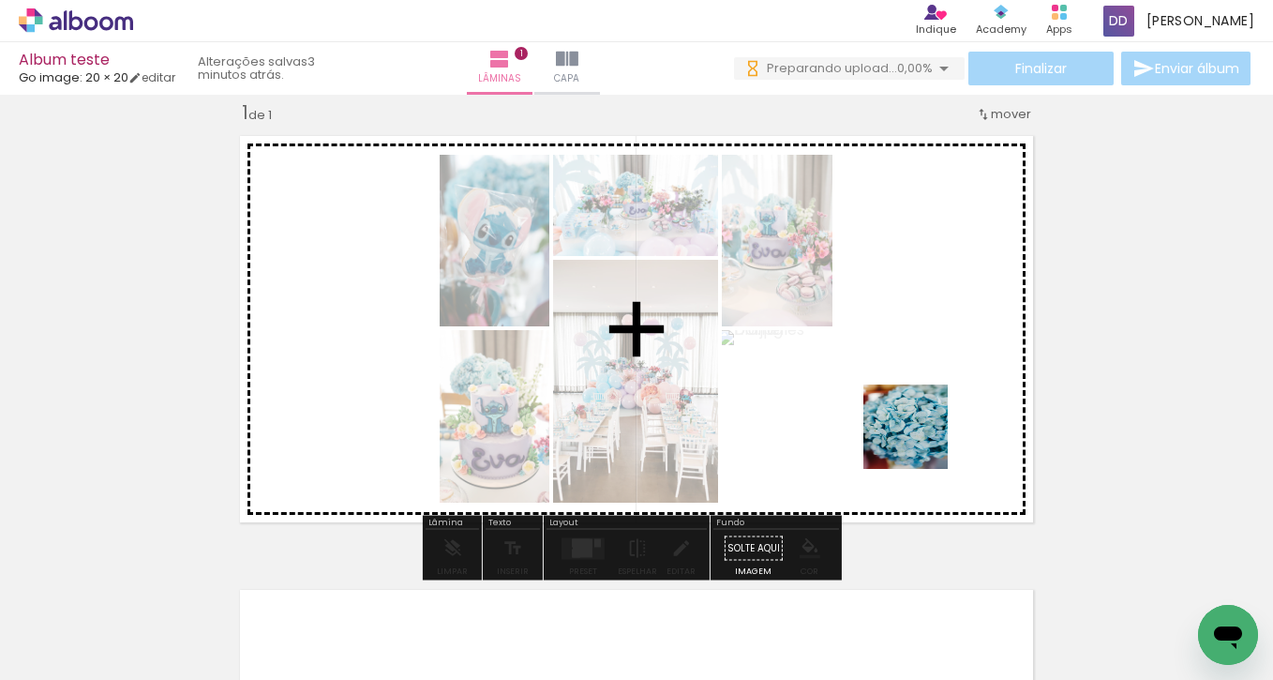
drag, startPoint x: 893, startPoint y: 631, endPoint x: 902, endPoint y: 408, distance: 223.3
click at [928, 410] on quentale-workspace at bounding box center [636, 340] width 1273 height 680
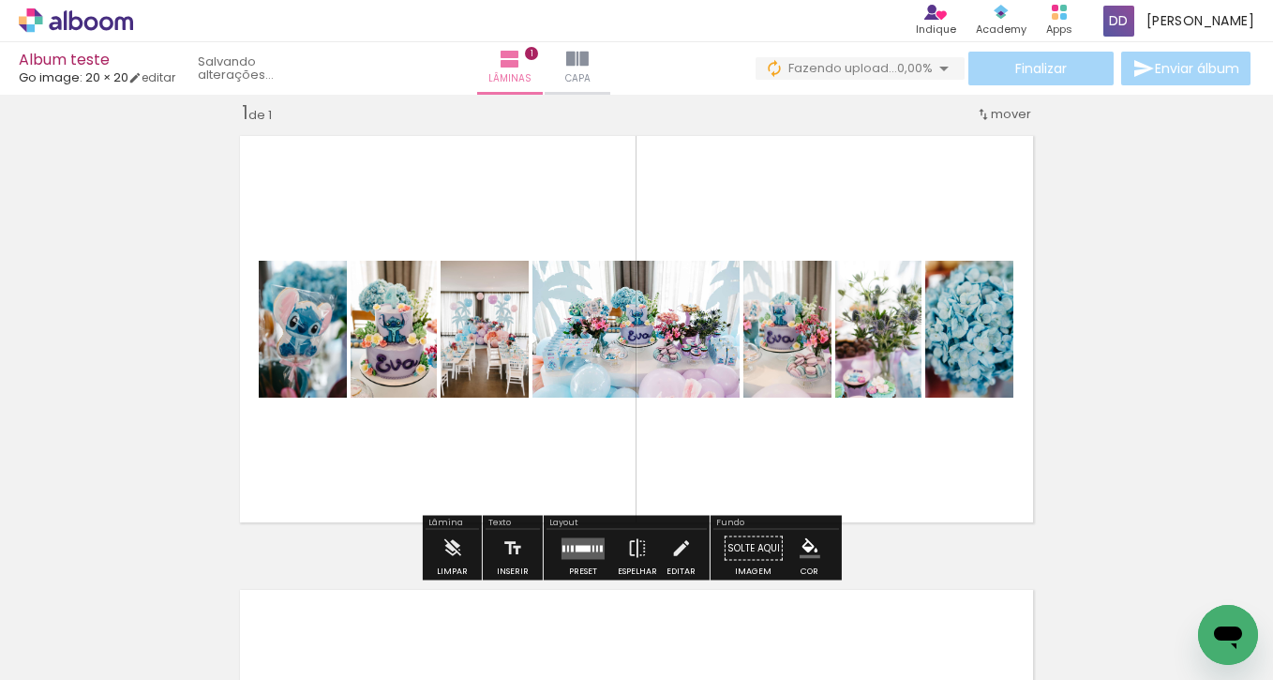
click at [567, 551] on quentale-layouter at bounding box center [583, 548] width 43 height 22
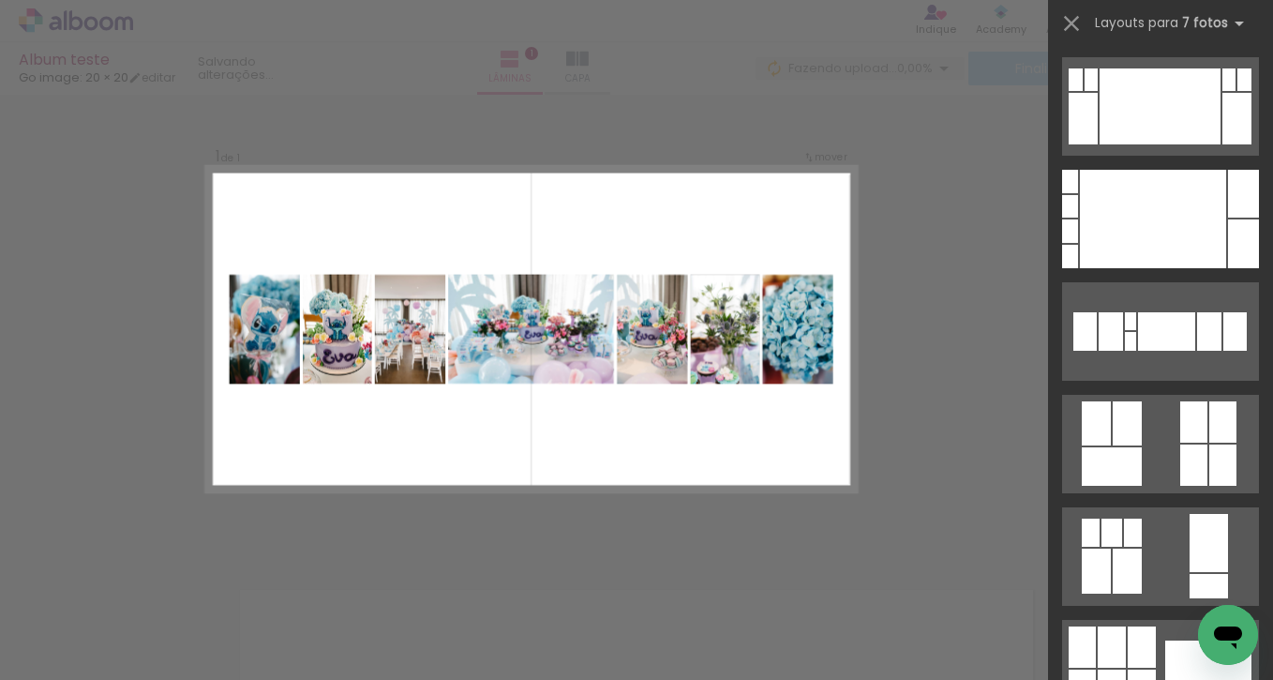
scroll to position [0, 0]
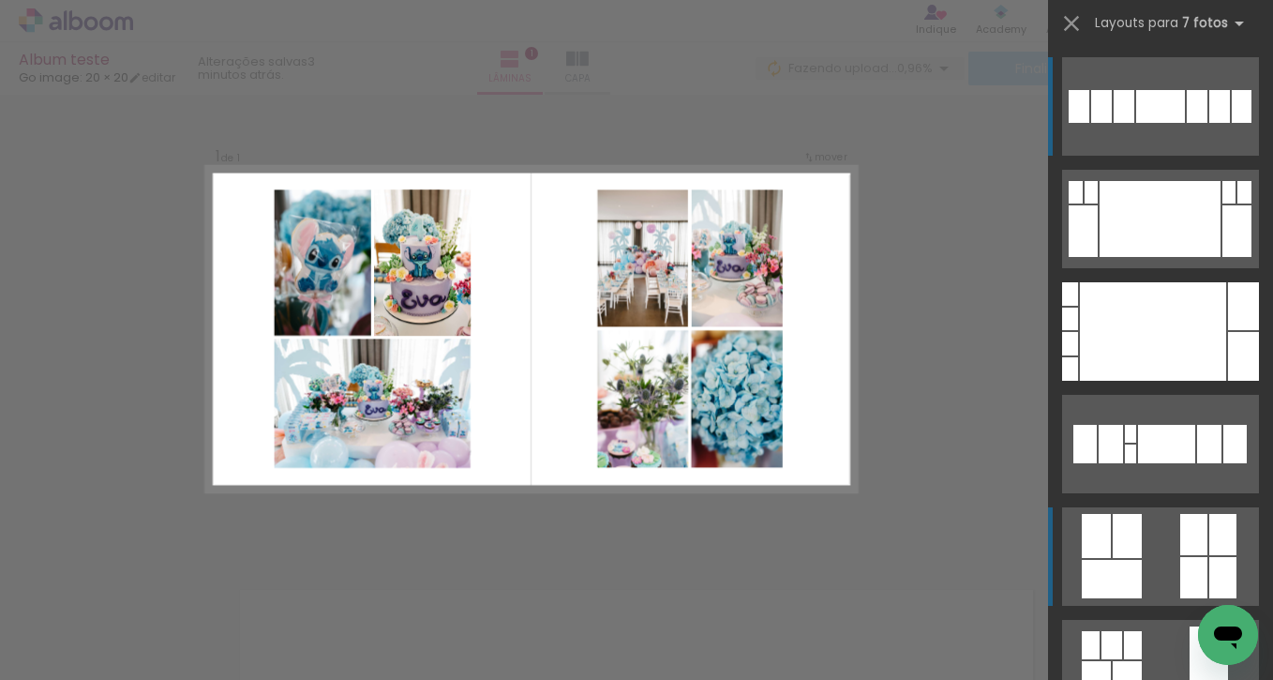
click at [1150, 573] on quentale-layouter at bounding box center [1160, 556] width 197 height 98
